Goal: Obtain resource: Download file/media

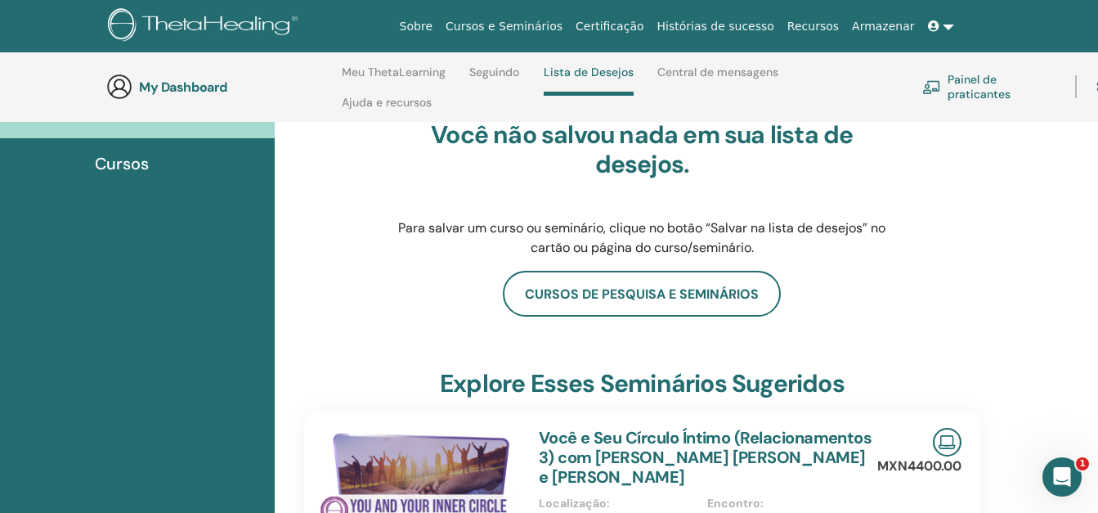
scroll to position [155, 0]
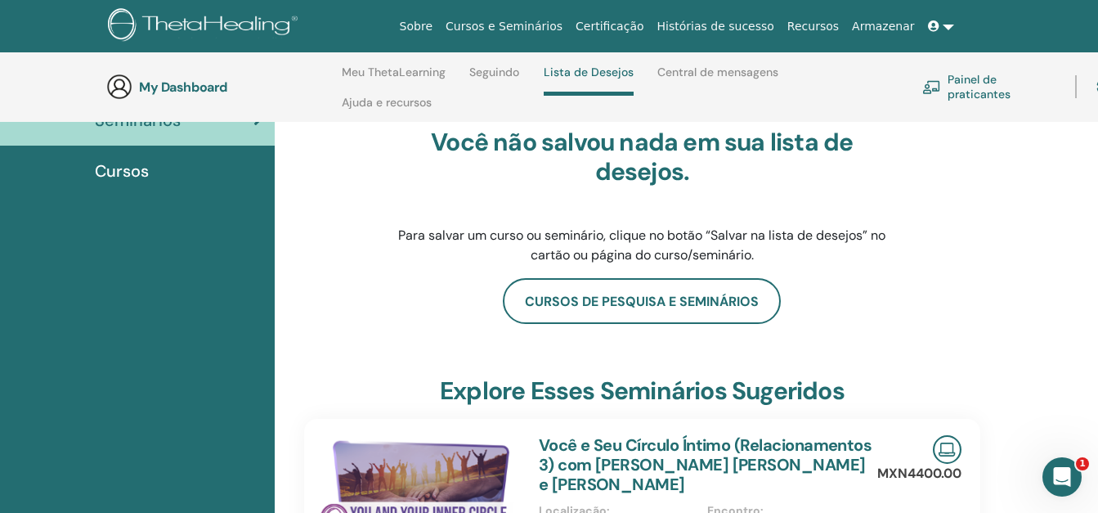
click at [394, 74] on link "Meu ThetaLearning" at bounding box center [394, 78] width 104 height 26
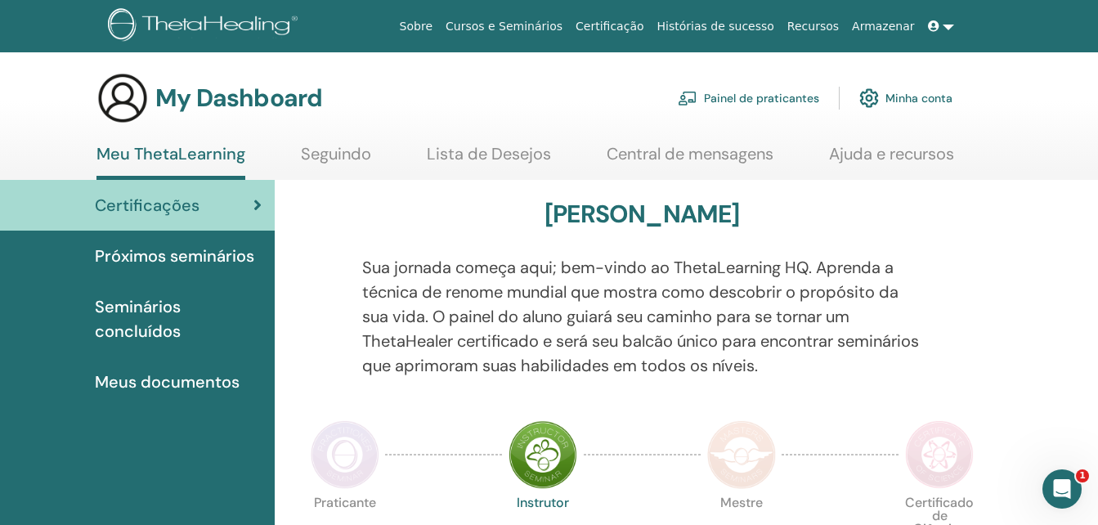
click at [175, 376] on span "Meus documentos" at bounding box center [167, 382] width 145 height 25
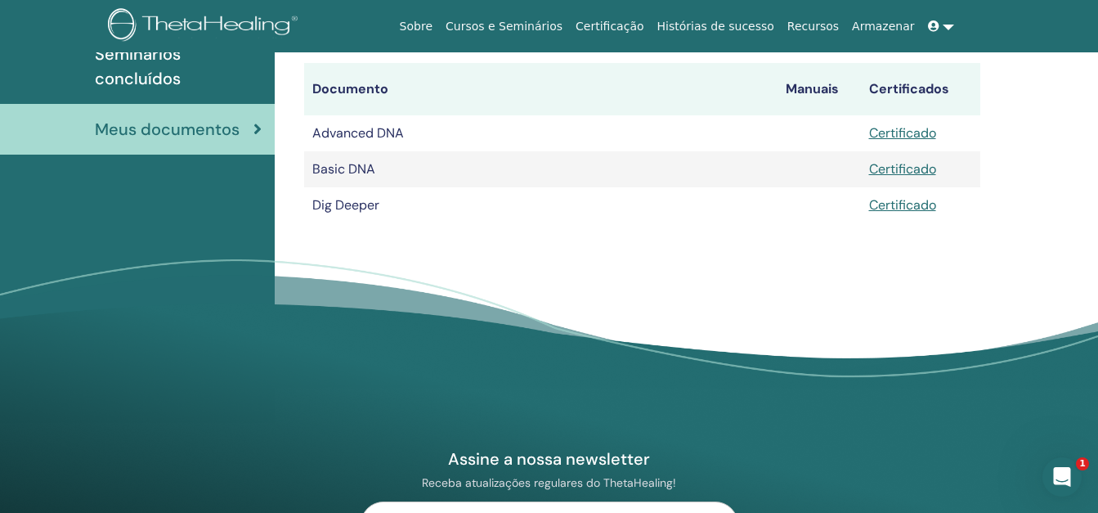
scroll to position [262, 0]
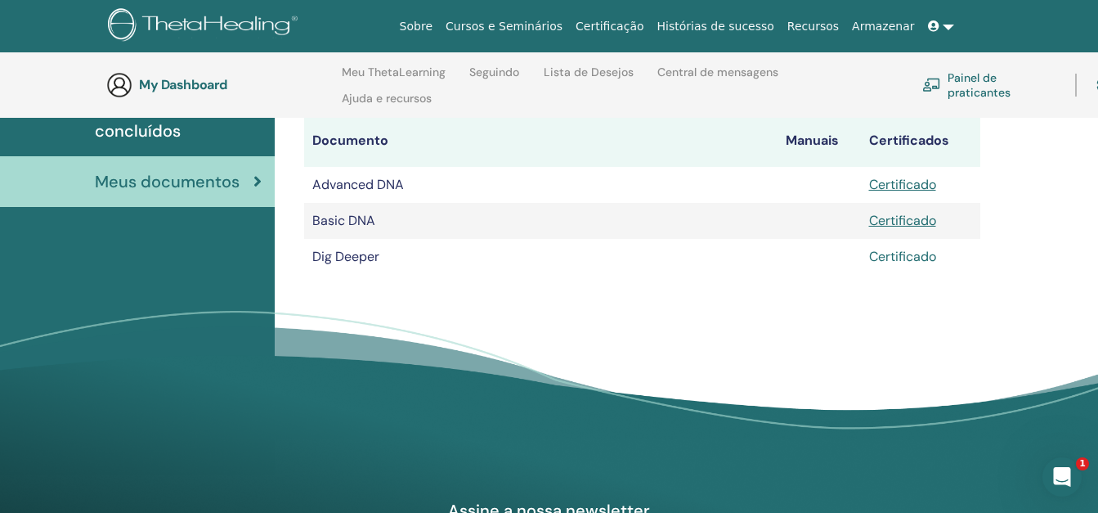
click at [904, 262] on link "Certificado" at bounding box center [902, 256] width 67 height 17
